Goal: Find specific page/section: Find specific page/section

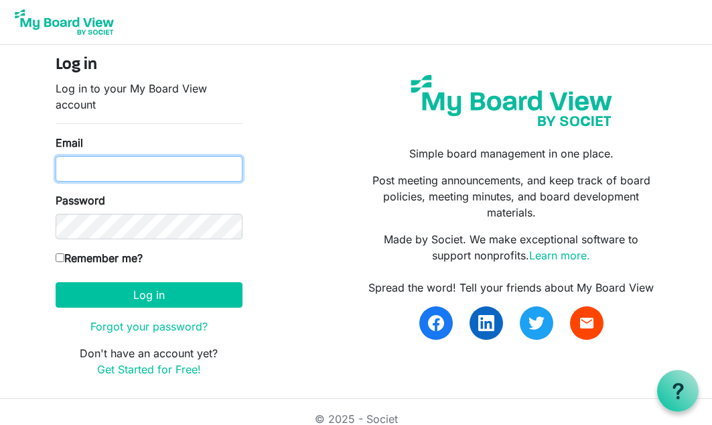
click at [119, 167] on input "Email" at bounding box center [149, 168] width 187 height 25
type input "[EMAIL_ADDRESS][DOMAIN_NAME]"
click at [56, 282] on button "Log in" at bounding box center [149, 294] width 187 height 25
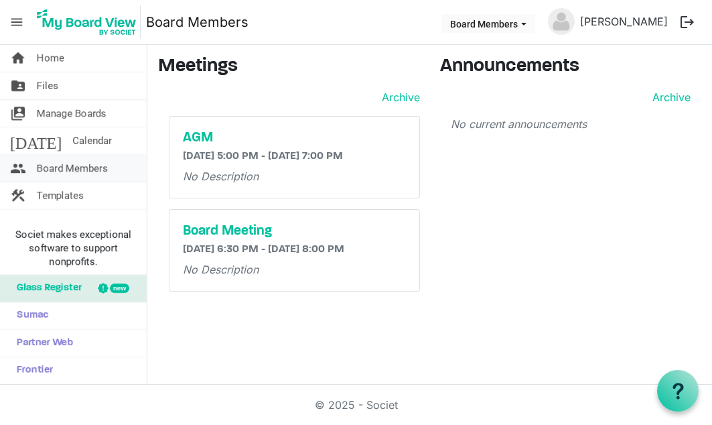
click at [92, 162] on span "Board Members" at bounding box center [72, 168] width 71 height 27
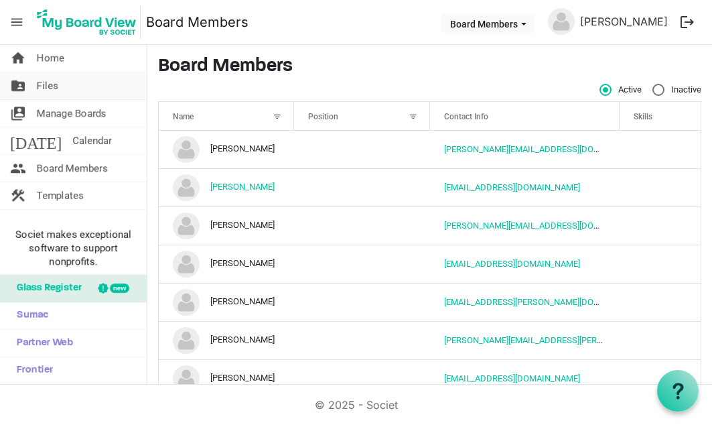
click at [73, 92] on link "folder_shared Files" at bounding box center [73, 85] width 147 height 27
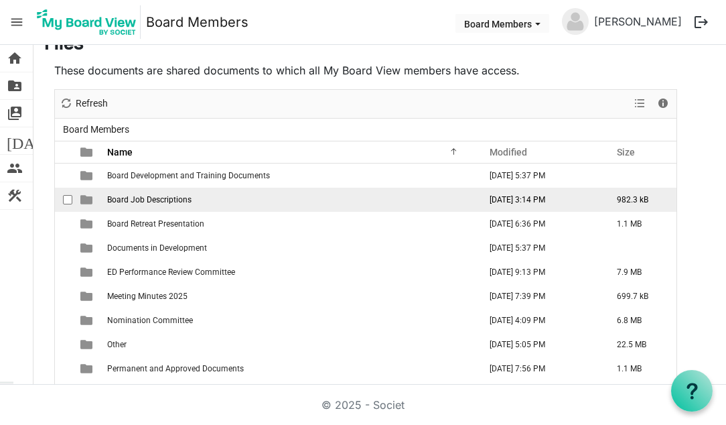
scroll to position [37, 0]
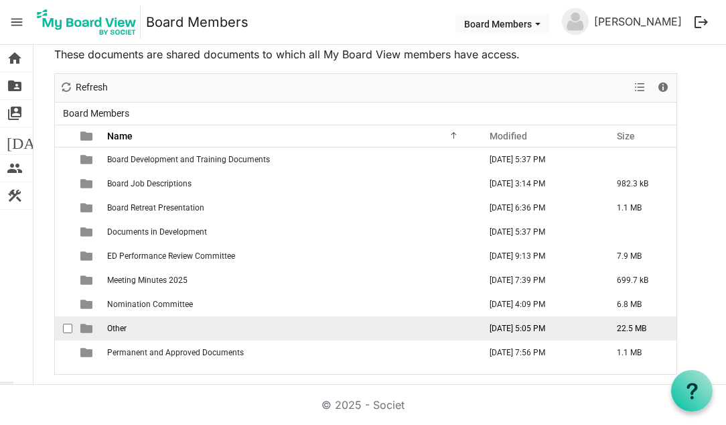
click at [133, 325] on td "Other" at bounding box center [289, 328] width 372 height 24
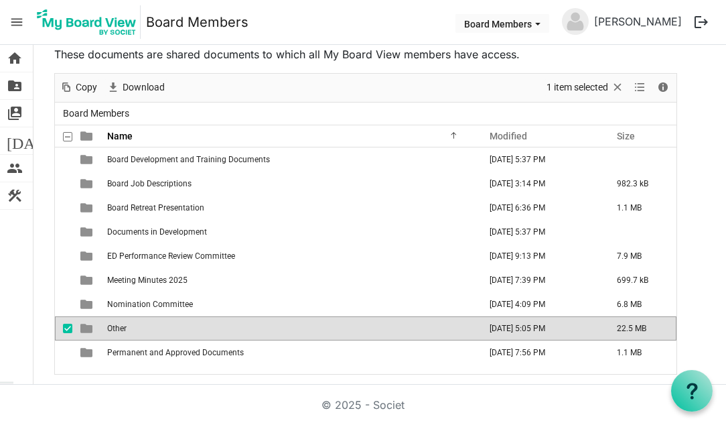
click at [123, 325] on span "Other" at bounding box center [116, 327] width 19 height 9
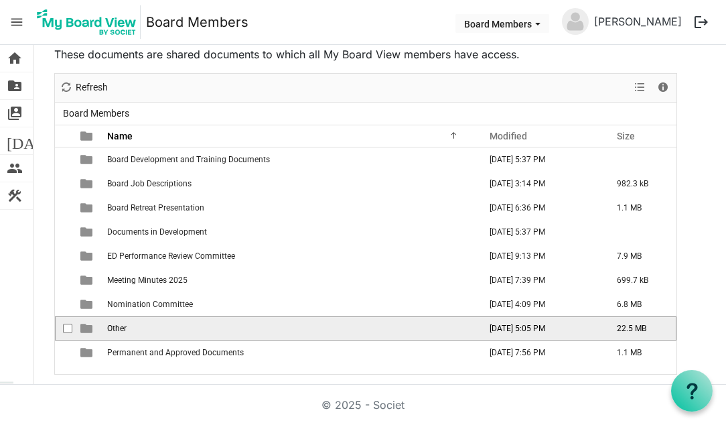
click at [123, 325] on span "Other" at bounding box center [116, 327] width 19 height 9
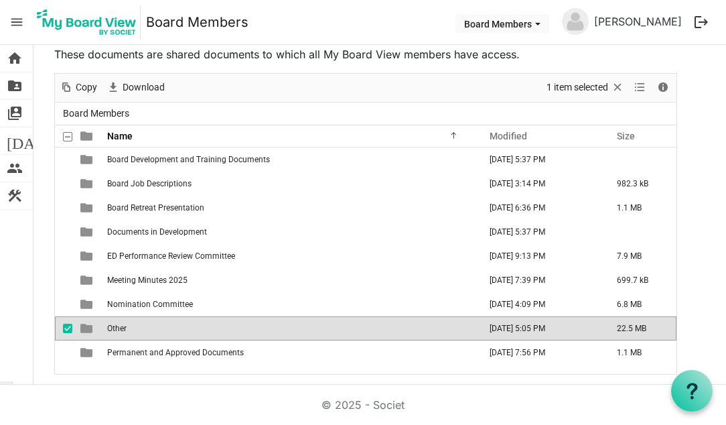
click at [123, 325] on span "Other" at bounding box center [116, 327] width 19 height 9
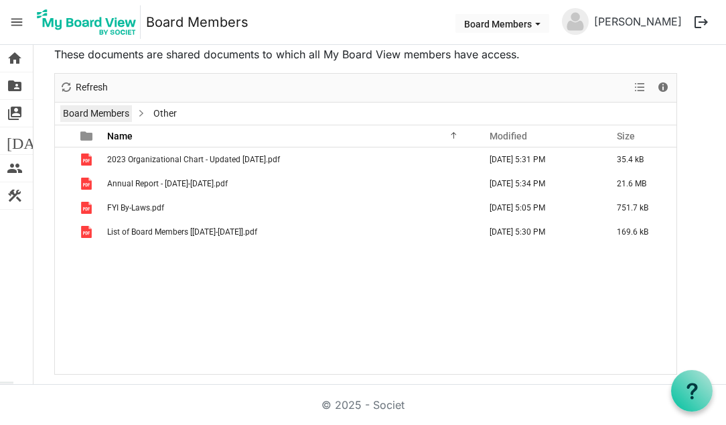
click at [105, 110] on link "Board Members" at bounding box center [96, 113] width 72 height 17
